Goal: Information Seeking & Learning: Check status

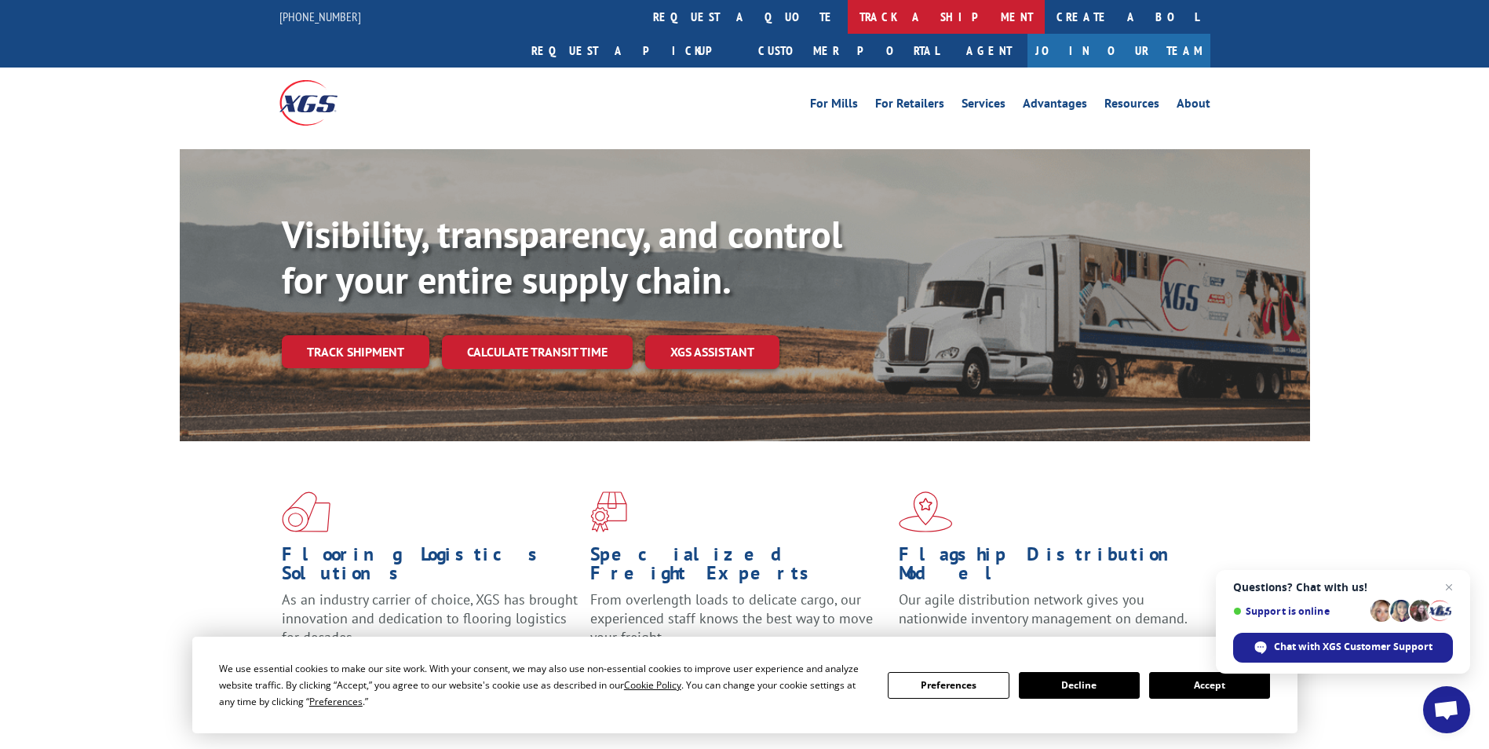
click at [848, 16] on link "track a shipment" at bounding box center [946, 17] width 197 height 34
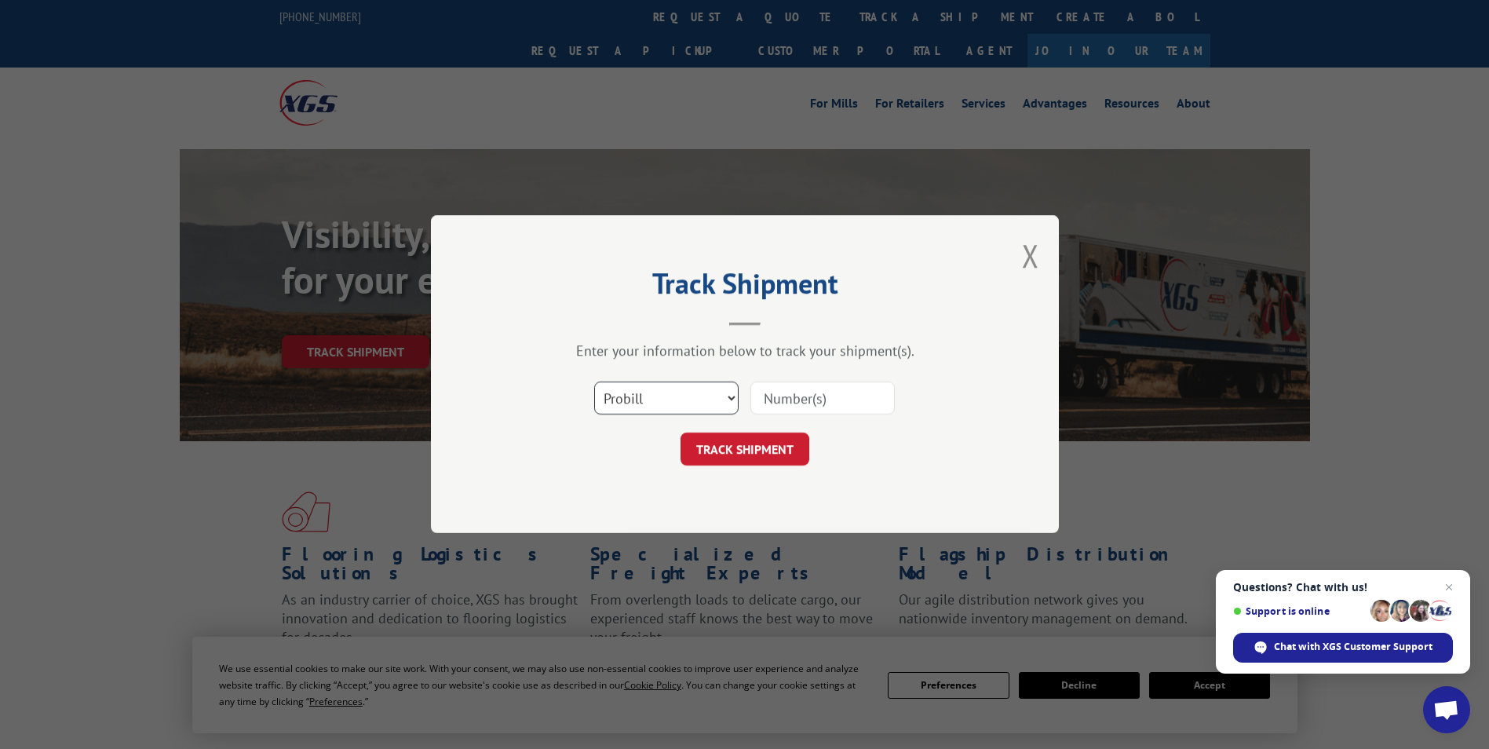
click at [727, 396] on select "Select category... Probill BOL PO" at bounding box center [666, 398] width 144 height 33
select select "bol"
click at [594, 382] on select "Select category... Probill BOL PO" at bounding box center [666, 398] width 144 height 33
click at [788, 400] on input at bounding box center [823, 398] width 144 height 33
paste input "5590620"
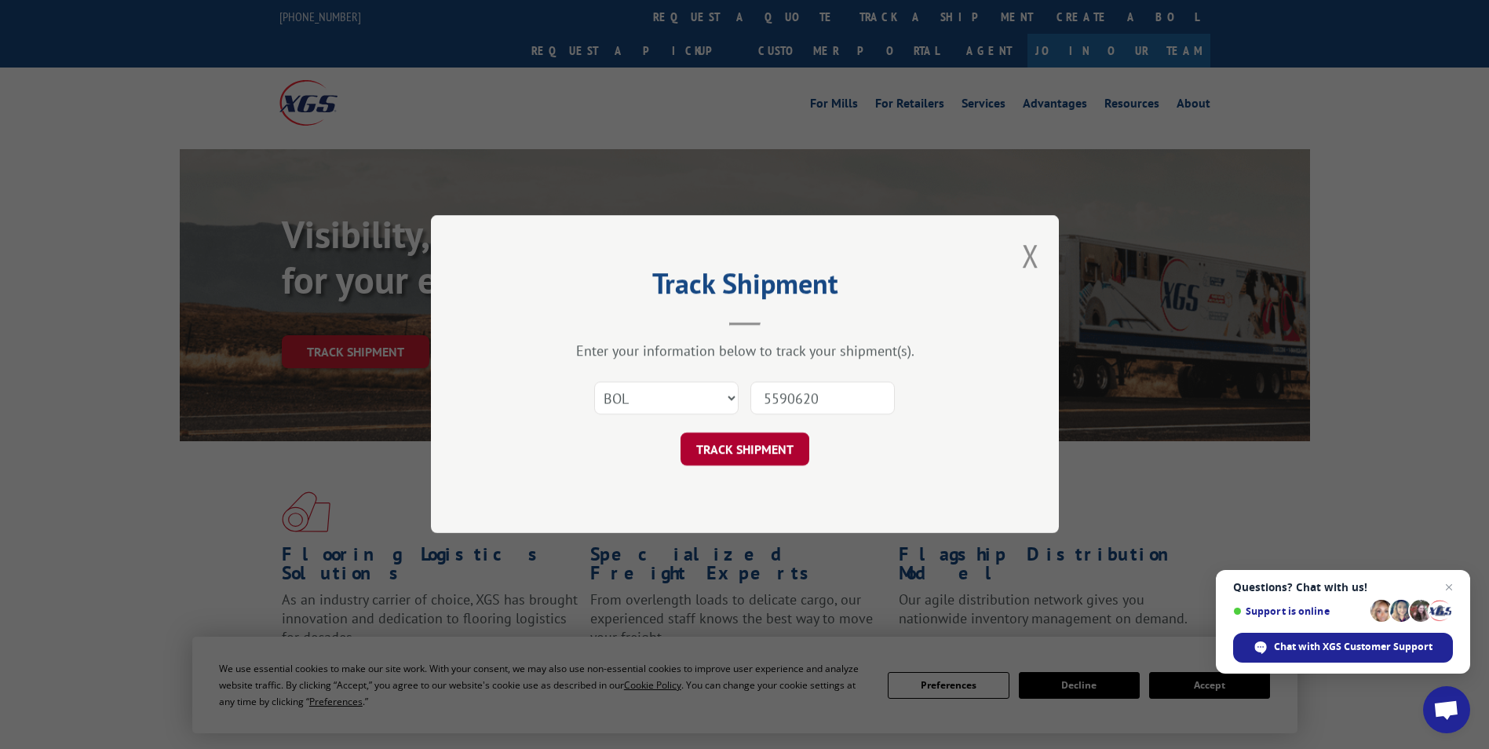
type input "5590620"
click at [740, 447] on button "TRACK SHIPMENT" at bounding box center [745, 449] width 129 height 33
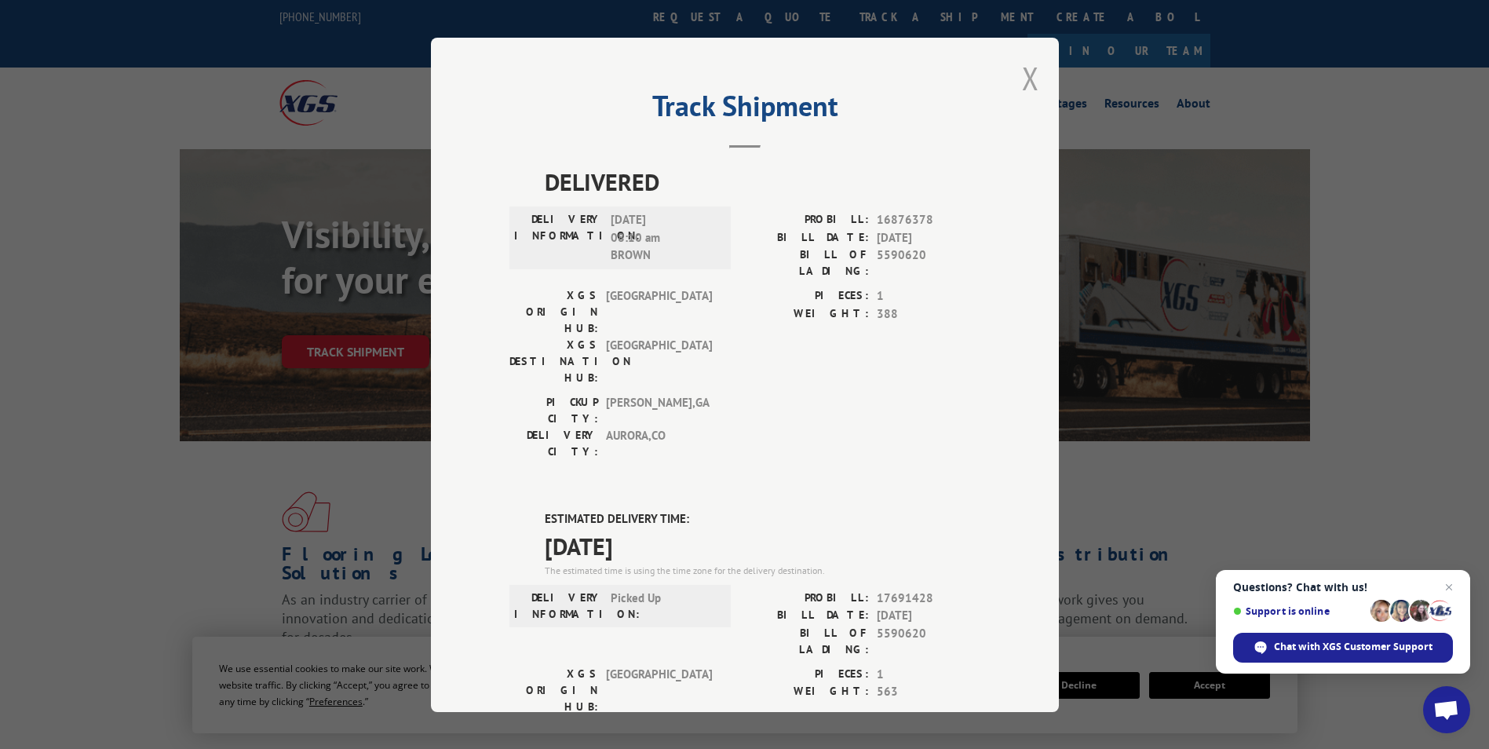
click at [1022, 86] on button "Close modal" at bounding box center [1030, 78] width 17 height 42
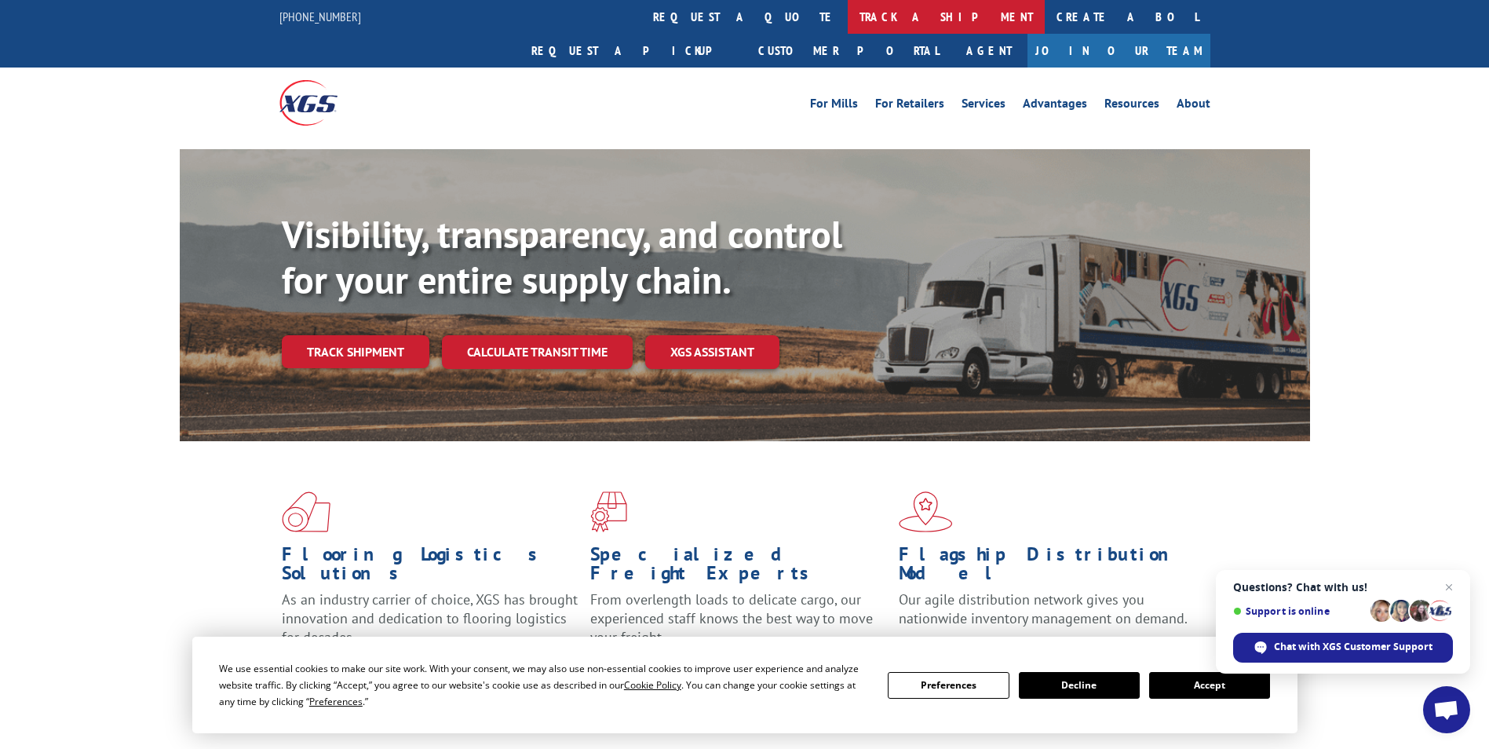
click at [848, 24] on link "track a shipment" at bounding box center [946, 17] width 197 height 34
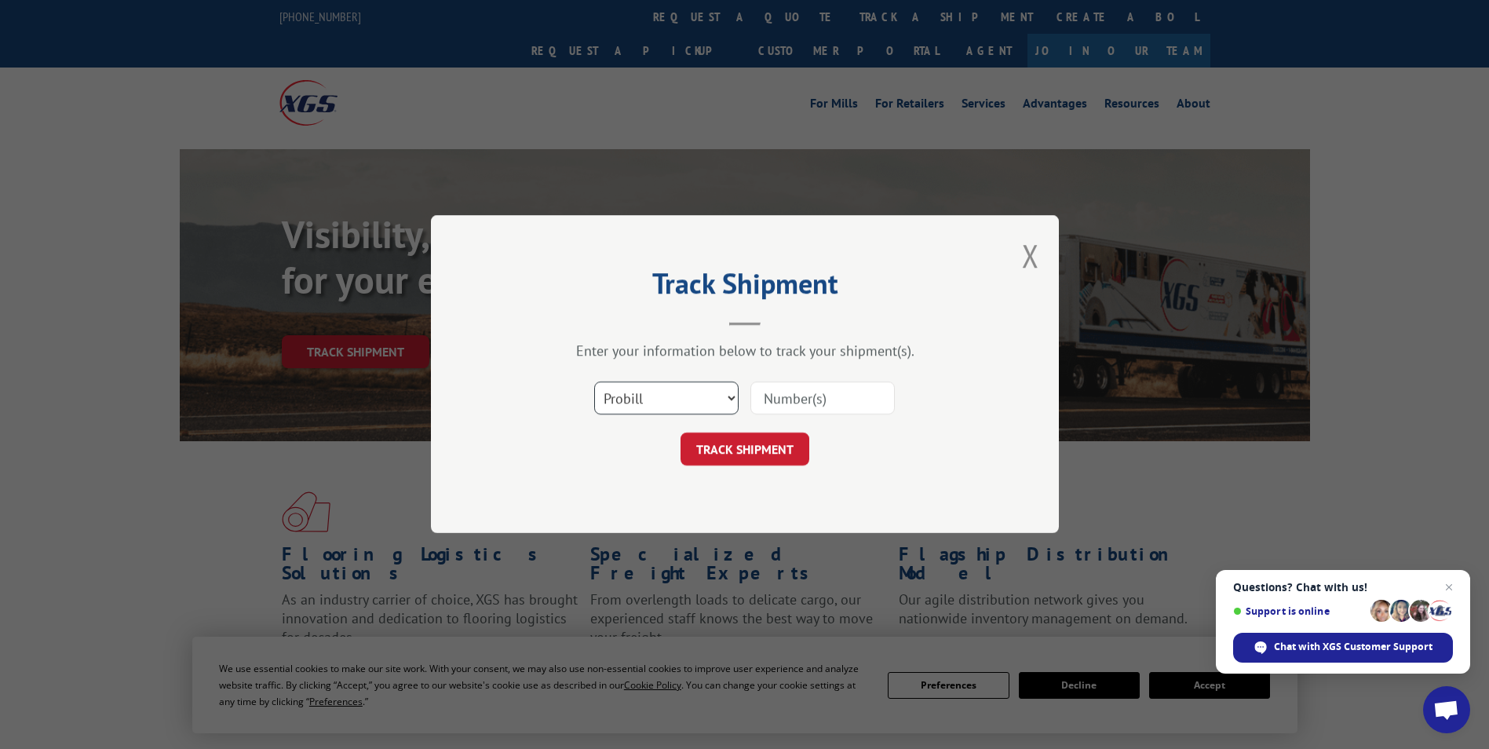
click at [725, 385] on select "Select category... Probill BOL PO" at bounding box center [666, 398] width 144 height 33
select select "bol"
click at [594, 382] on select "Select category... Probill BOL PO" at bounding box center [666, 398] width 144 height 33
click at [805, 392] on input at bounding box center [823, 398] width 144 height 33
paste input "5591509"
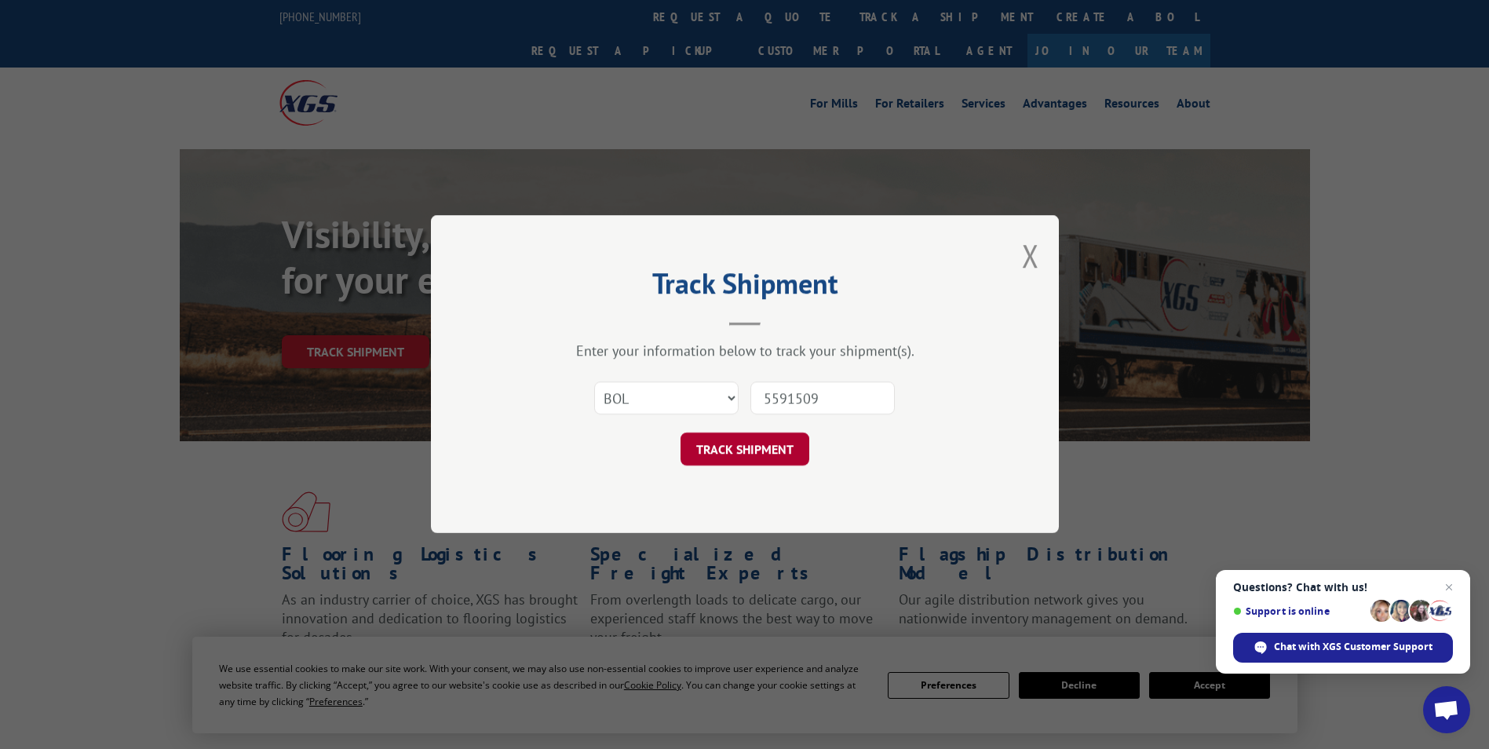
type input "5591509"
click at [781, 456] on button "TRACK SHIPMENT" at bounding box center [745, 449] width 129 height 33
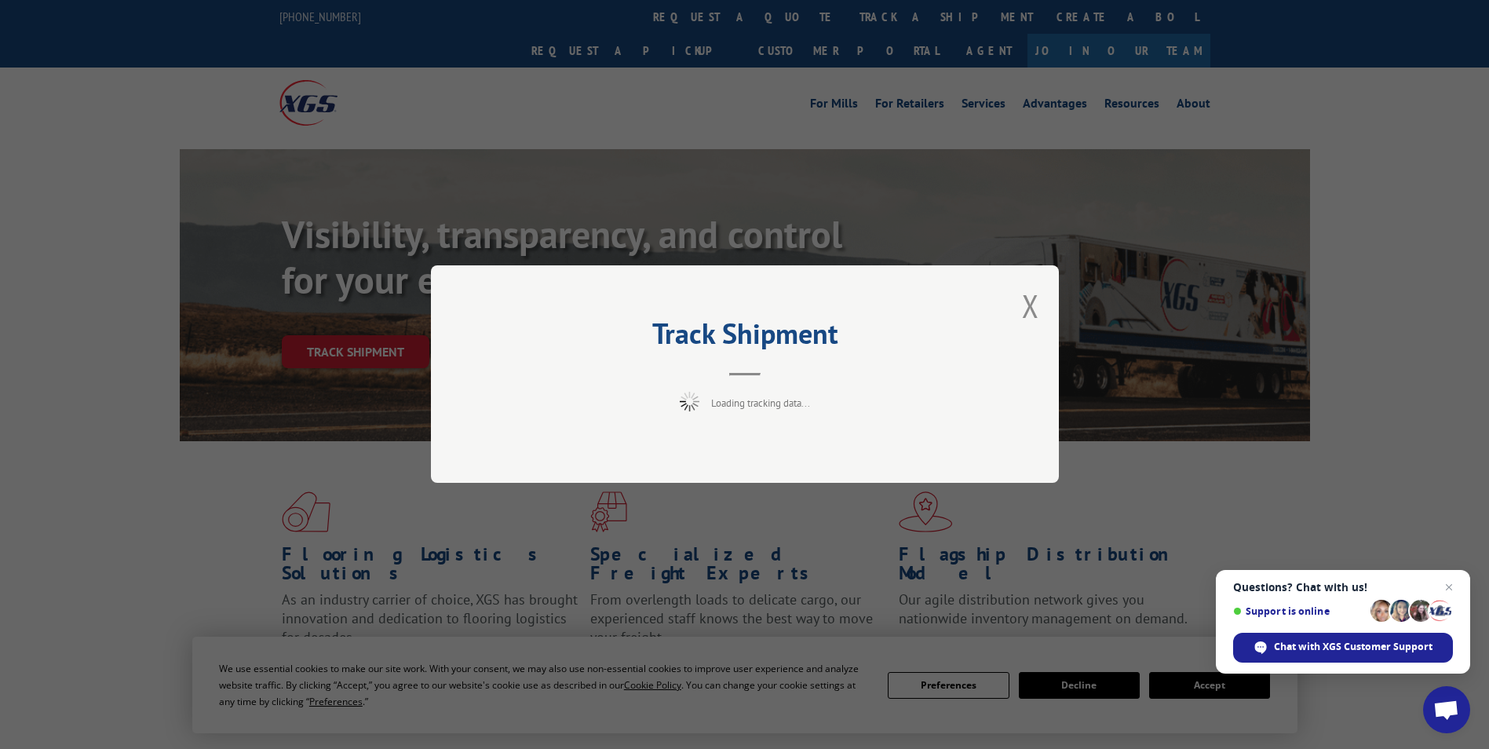
drag, startPoint x: 781, startPoint y: 456, endPoint x: 785, endPoint y: 448, distance: 9.5
drag, startPoint x: 785, startPoint y: 448, endPoint x: 1362, endPoint y: 245, distance: 611.6
click at [1362, 245] on div "Track Shipment Loading tracking data..." at bounding box center [744, 374] width 1489 height 749
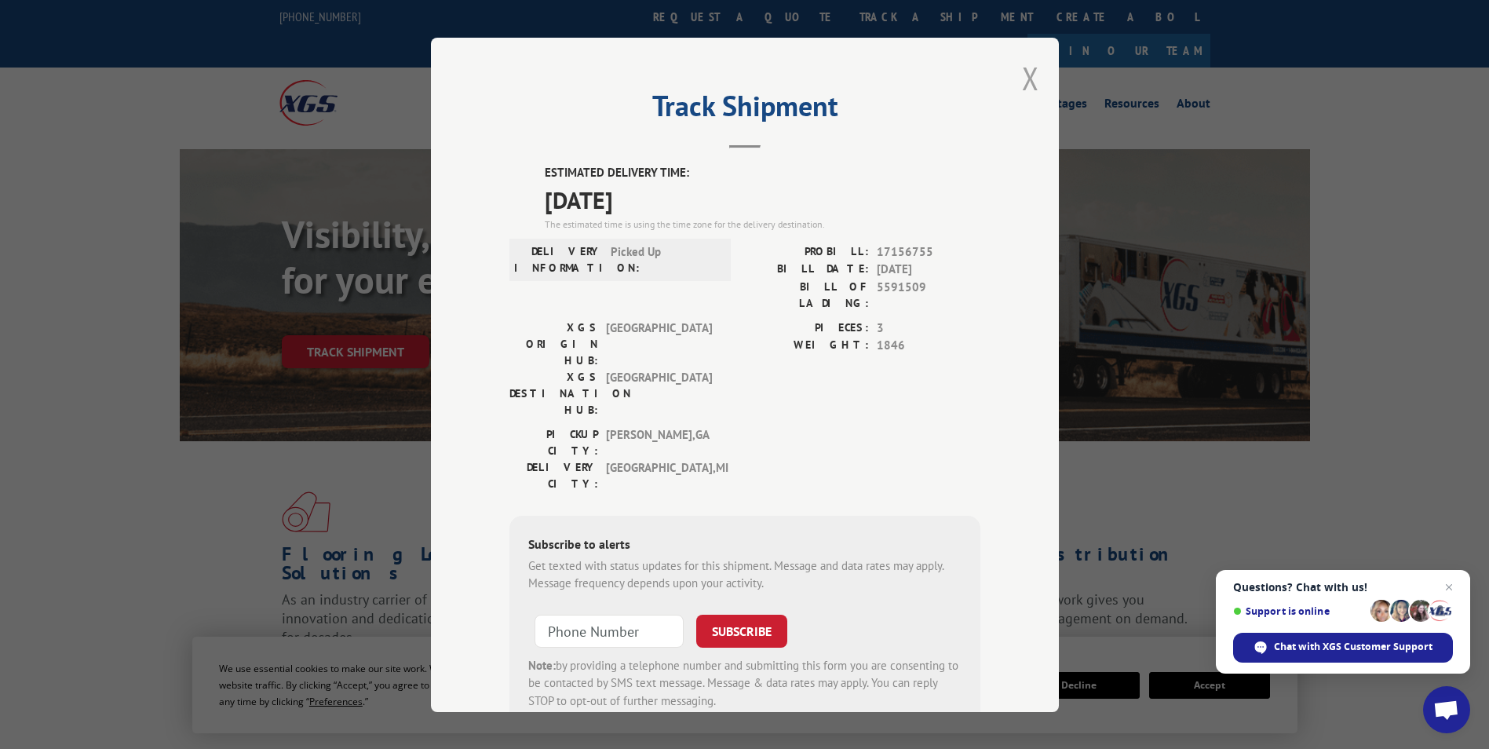
click at [1027, 82] on button "Close modal" at bounding box center [1030, 78] width 17 height 42
